Goal: Information Seeking & Learning: Learn about a topic

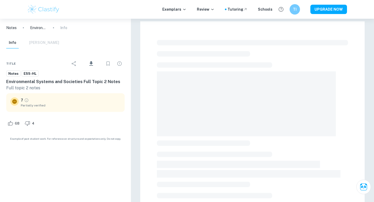
scroll to position [50, 0]
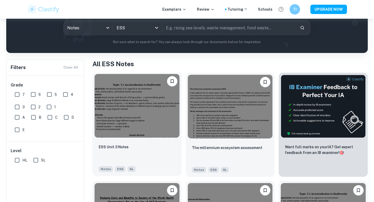
scroll to position [59, 0]
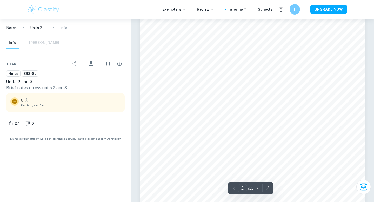
scroll to position [368, 0]
type input "1"
click at [91, 65] on icon "Download" at bounding box center [91, 63] width 4 height 4
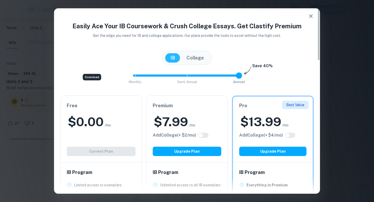
click at [123, 118] on div "$ 0.00 /mo" at bounding box center [101, 121] width 69 height 17
click at [288, 138] on div "Add College (+ $ 4 /mo)" at bounding box center [272, 135] width 67 height 6
click at [290, 133] on input "checkbox" at bounding box center [287, 135] width 12 height 4
checkbox input "true"
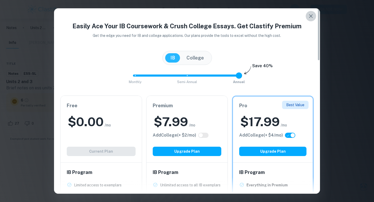
click at [309, 15] on icon "button" at bounding box center [311, 16] width 4 height 4
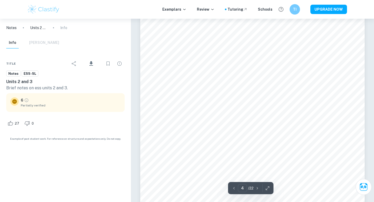
scroll to position [990, 0]
type input "5"
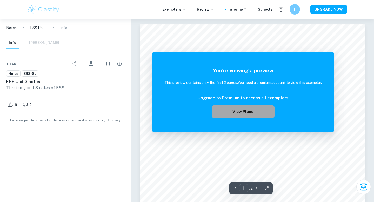
click at [248, 106] on button "View Plans" at bounding box center [243, 111] width 63 height 12
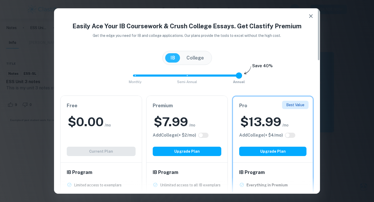
click at [310, 19] on icon "button" at bounding box center [311, 16] width 6 height 6
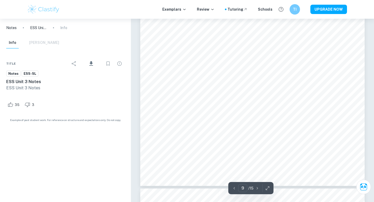
scroll to position [2601, 0]
type input "5"
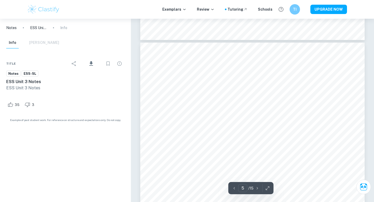
scroll to position [1186, 0]
